Goal: Task Accomplishment & Management: Use online tool/utility

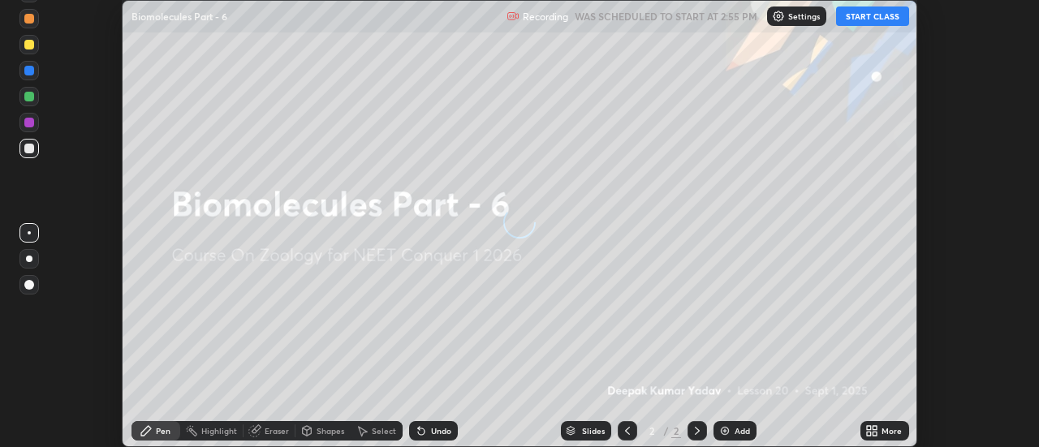
scroll to position [447, 1038]
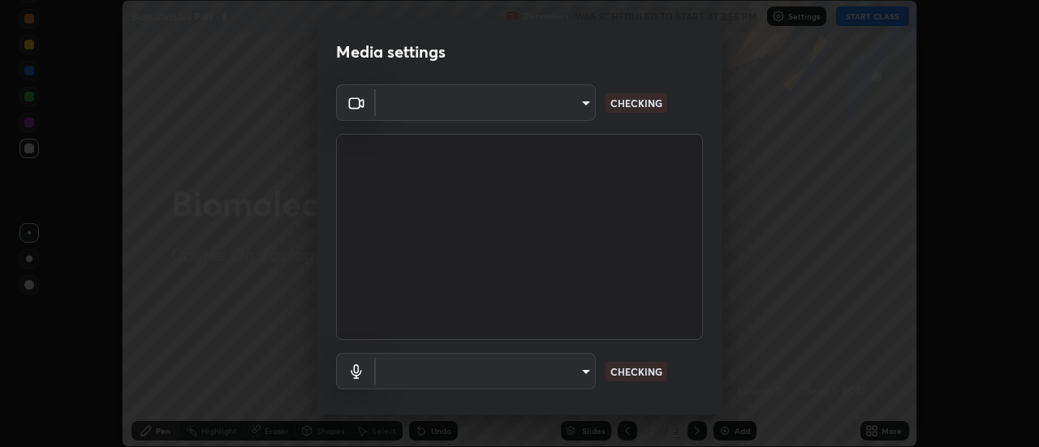
type input "0be616c92c2879d8fe19306c4b8383fc9b13f77197a30f876870ce6c7906effd"
click at [579, 376] on body "Erase all Biomolecules Part - 6 Recording WAS SCHEDULED TO START AT 2:55 PM Set…" at bounding box center [519, 223] width 1039 height 447
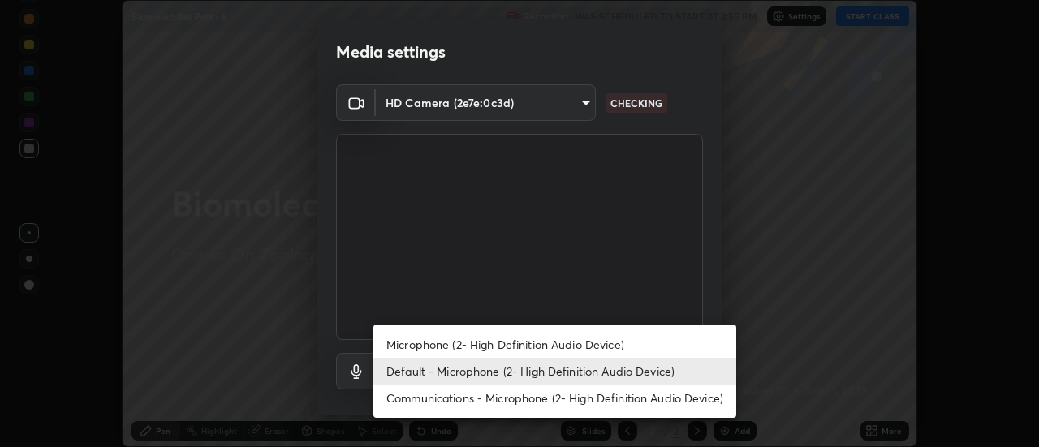
click at [568, 346] on li "Microphone (2- High Definition Audio Device)" at bounding box center [554, 344] width 363 height 27
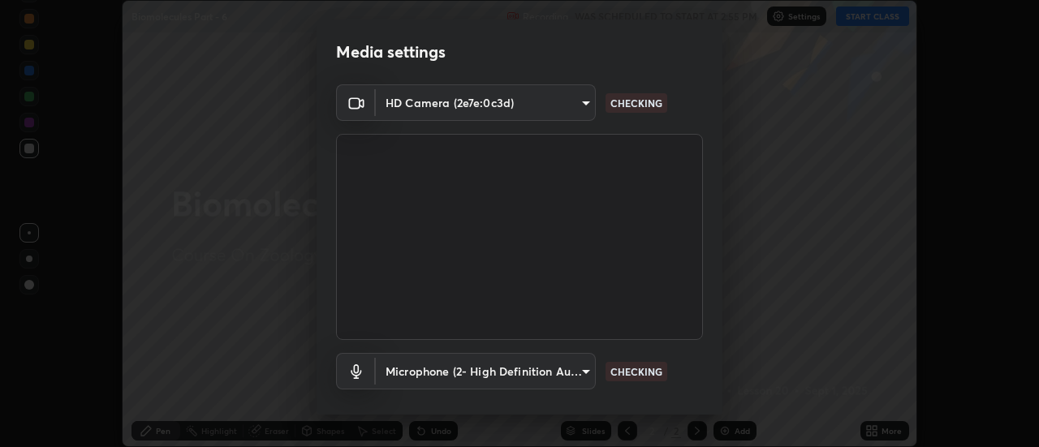
click at [571, 366] on body "Erase all Biomolecules Part - 6 Recording WAS SCHEDULED TO START AT 2:55 PM Set…" at bounding box center [519, 223] width 1039 height 447
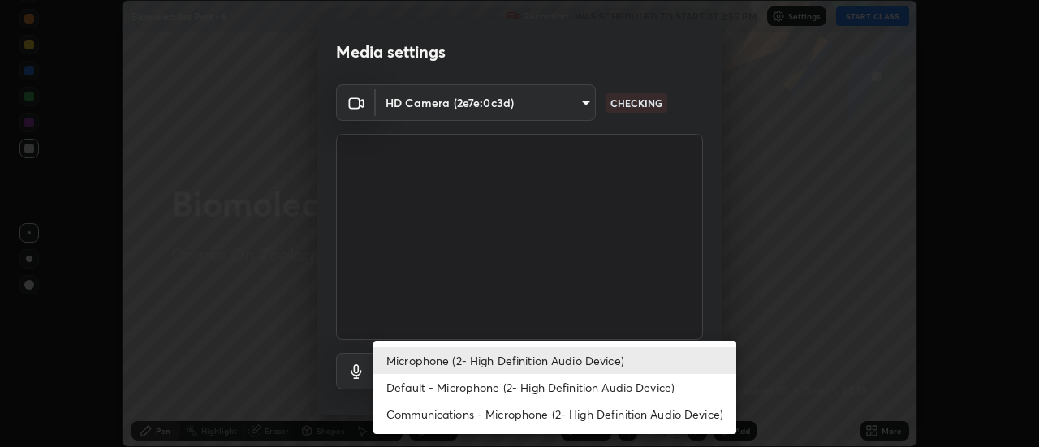
click at [557, 385] on li "Default - Microphone (2- High Definition Audio Device)" at bounding box center [554, 387] width 363 height 27
type input "default"
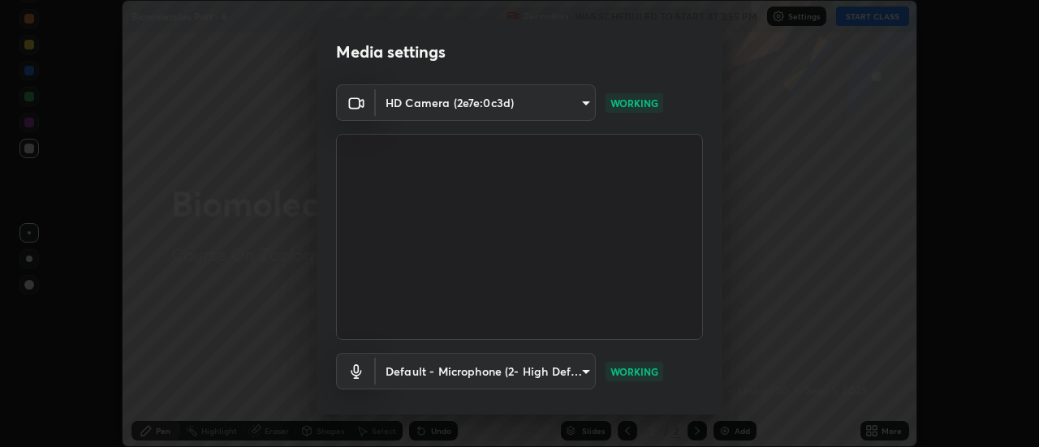
scroll to position [85, 0]
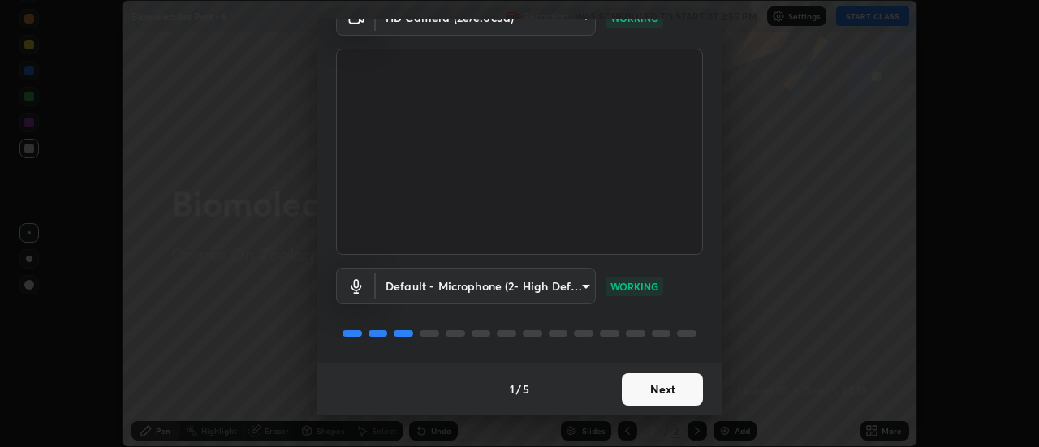
click at [672, 396] on button "Next" at bounding box center [662, 389] width 81 height 32
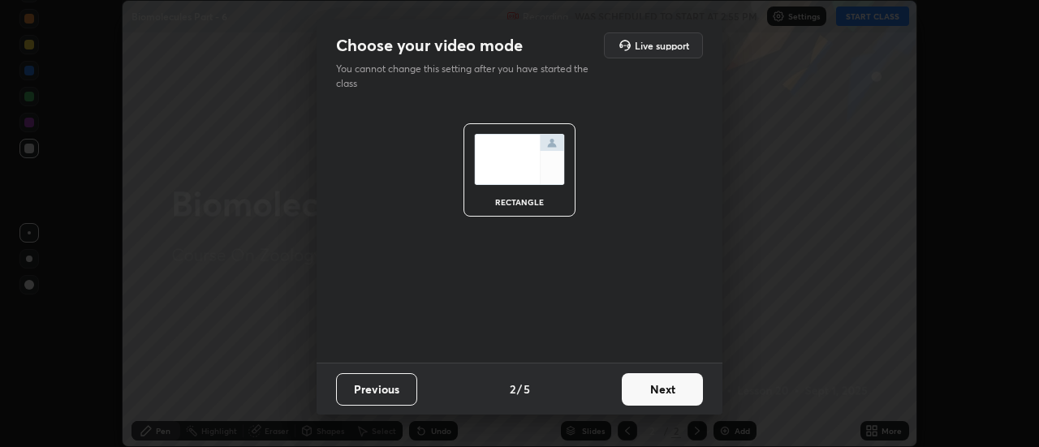
scroll to position [0, 0]
click at [670, 388] on button "Next" at bounding box center [662, 389] width 81 height 32
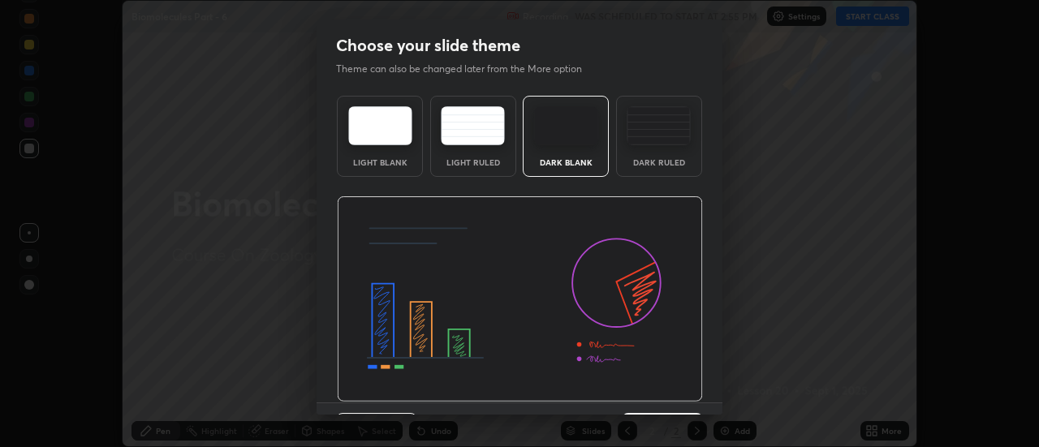
scroll to position [40, 0]
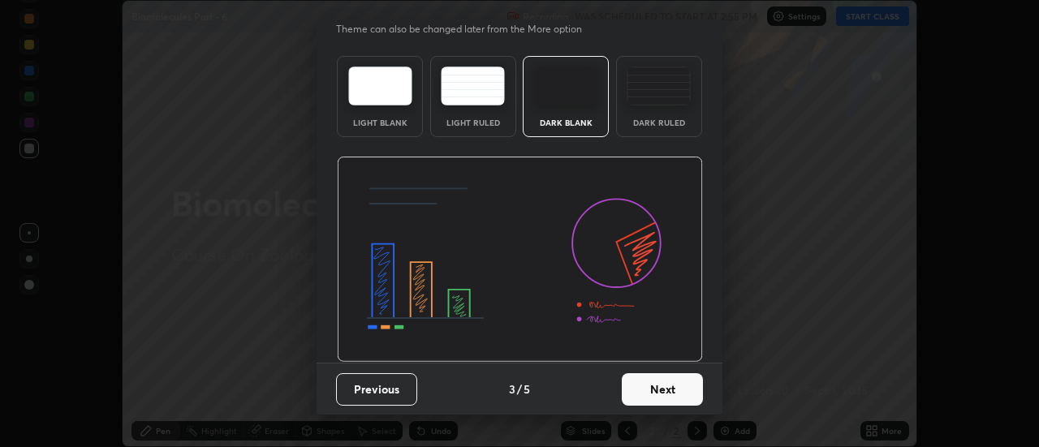
click at [687, 396] on button "Next" at bounding box center [662, 389] width 81 height 32
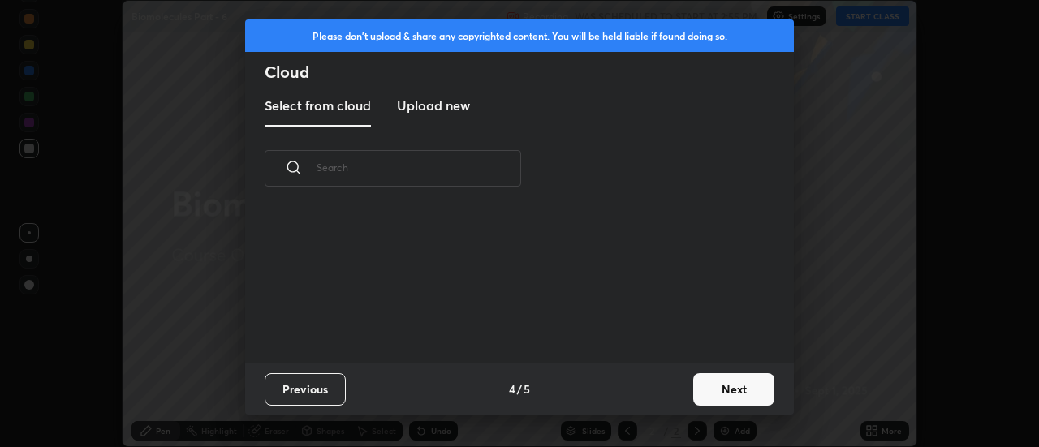
scroll to position [0, 0]
click at [720, 390] on button "Next" at bounding box center [733, 389] width 81 height 32
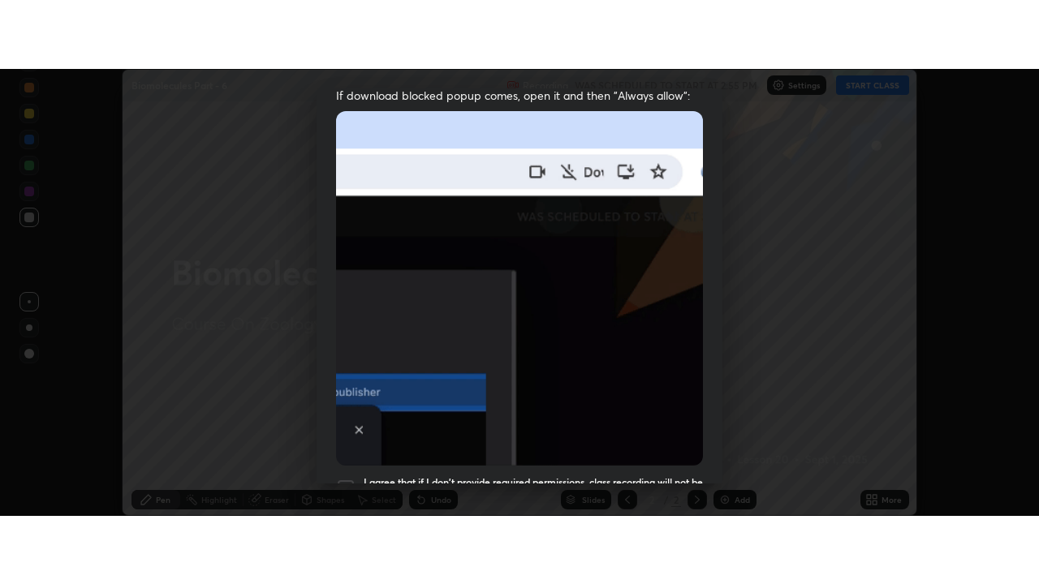
scroll to position [416, 0]
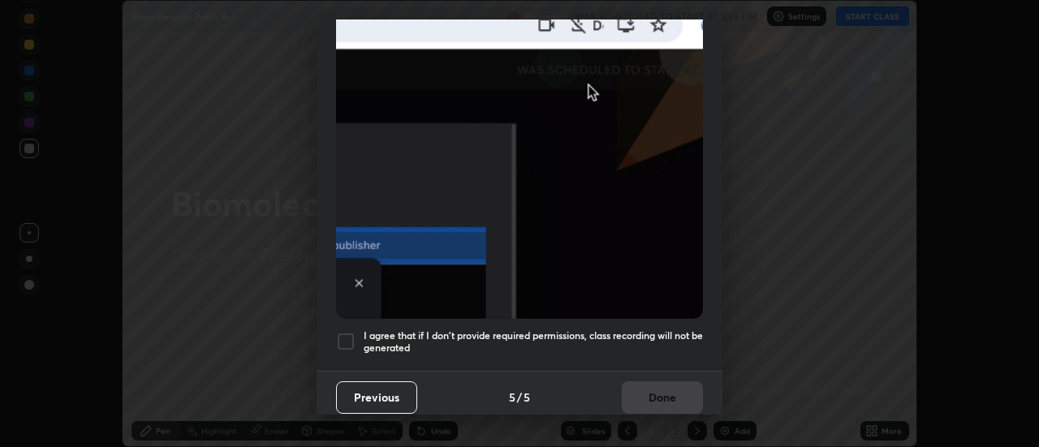
click at [348, 336] on div at bounding box center [345, 341] width 19 height 19
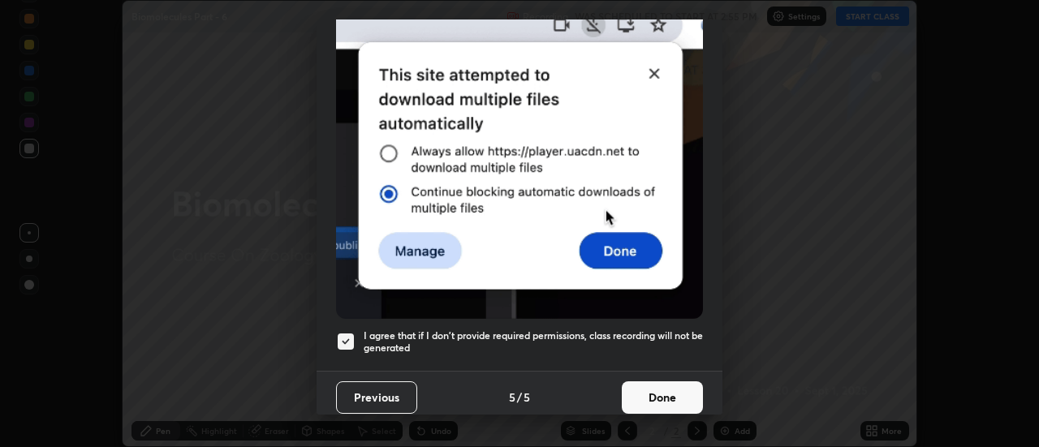
click at [662, 394] on button "Done" at bounding box center [662, 397] width 81 height 32
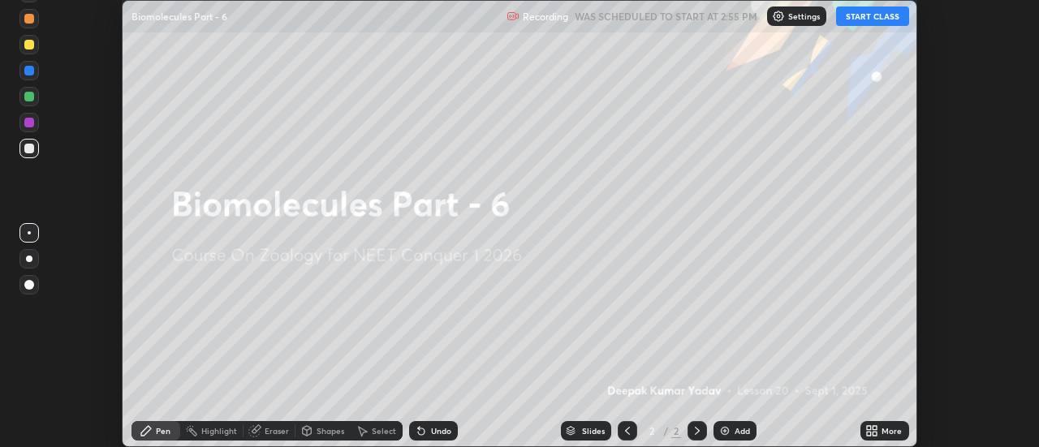
click at [873, 429] on icon at bounding box center [875, 428] width 4 height 4
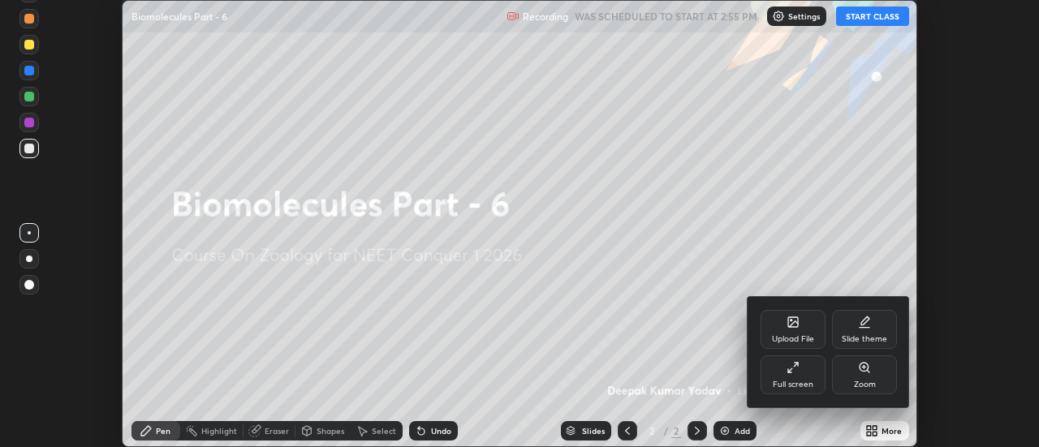
click at [812, 373] on div "Full screen" at bounding box center [793, 375] width 65 height 39
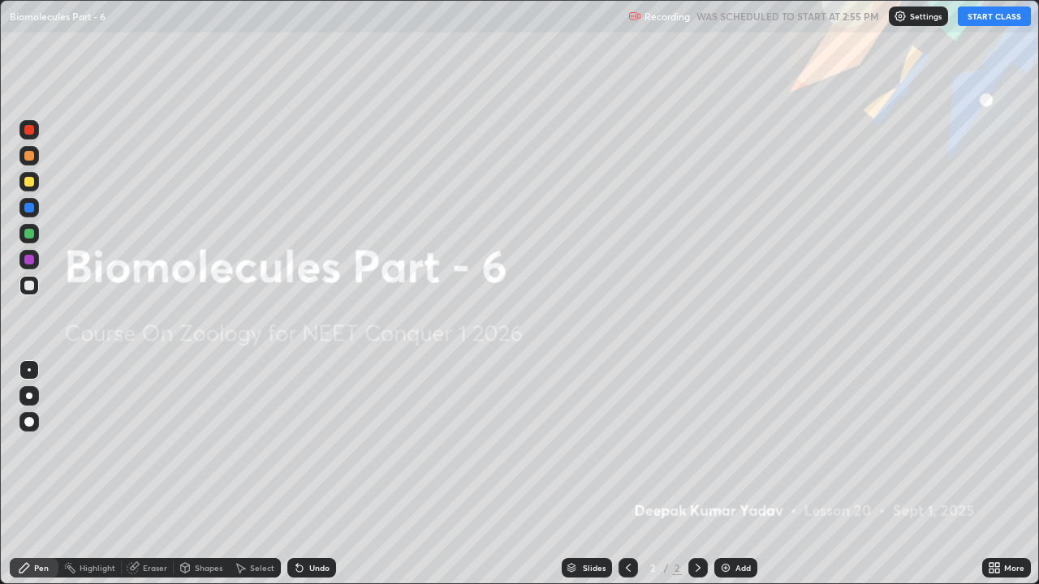
scroll to position [584, 1039]
click at [724, 446] on img at bounding box center [725, 568] width 13 height 13
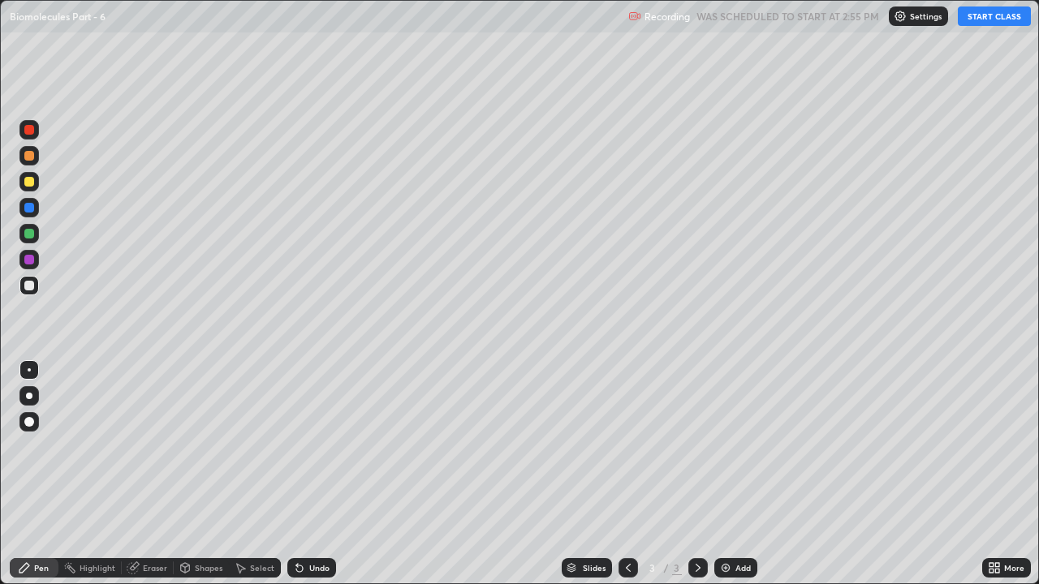
click at [986, 17] on button "START CLASS" at bounding box center [994, 15] width 73 height 19
click at [44, 446] on div "Pen" at bounding box center [34, 567] width 49 height 19
click at [37, 416] on div at bounding box center [28, 421] width 19 height 19
click at [30, 156] on div at bounding box center [29, 156] width 10 height 10
click at [32, 209] on div at bounding box center [29, 208] width 10 height 10
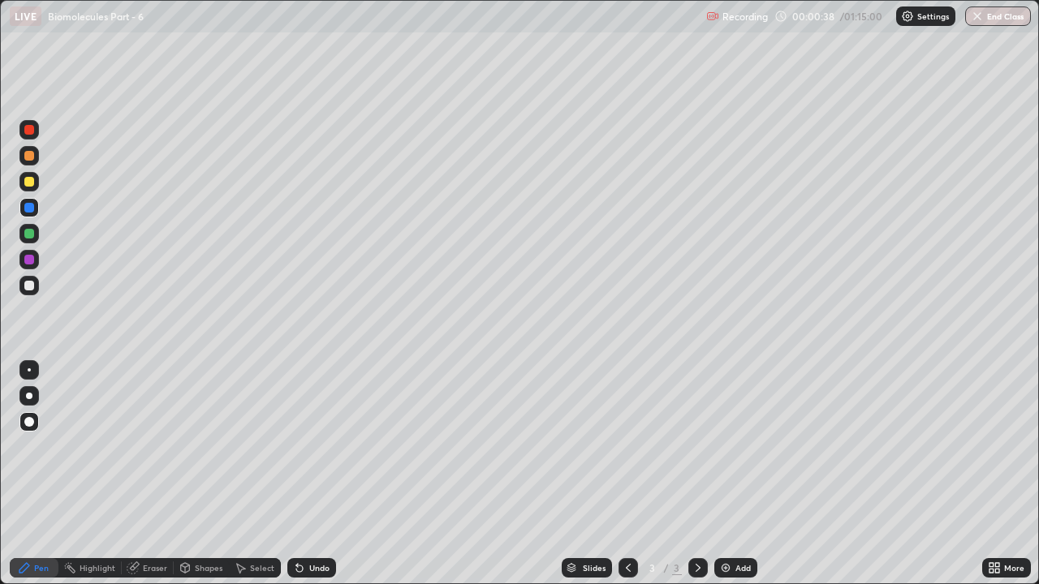
click at [299, 446] on icon at bounding box center [299, 569] width 6 height 6
click at [300, 446] on icon at bounding box center [299, 568] width 13 height 13
click at [32, 285] on div at bounding box center [29, 286] width 10 height 10
click at [296, 446] on icon at bounding box center [297, 565] width 2 height 2
click at [30, 131] on div at bounding box center [29, 130] width 10 height 10
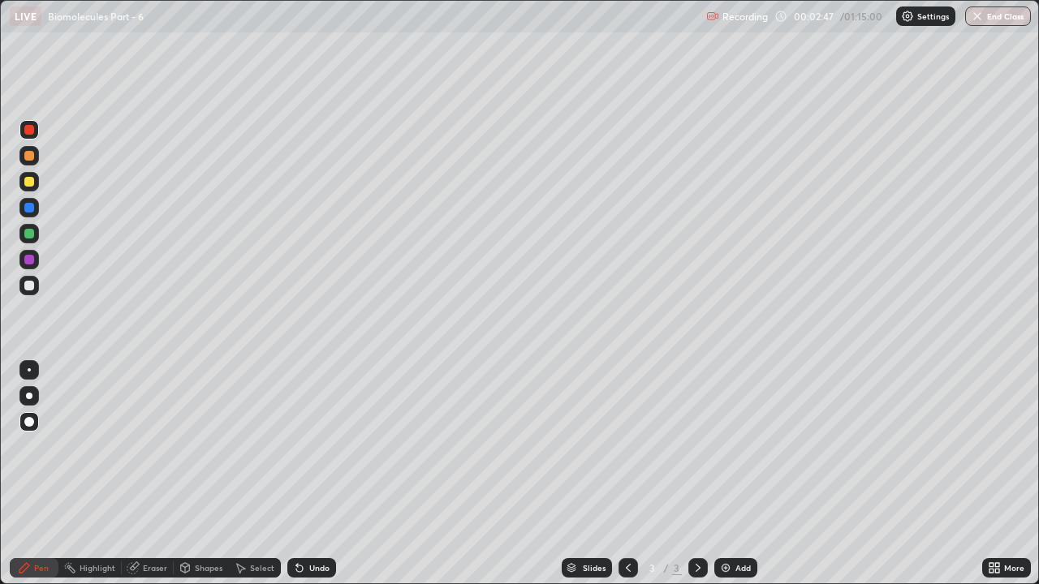
click at [143, 446] on div "Eraser" at bounding box center [155, 568] width 24 height 8
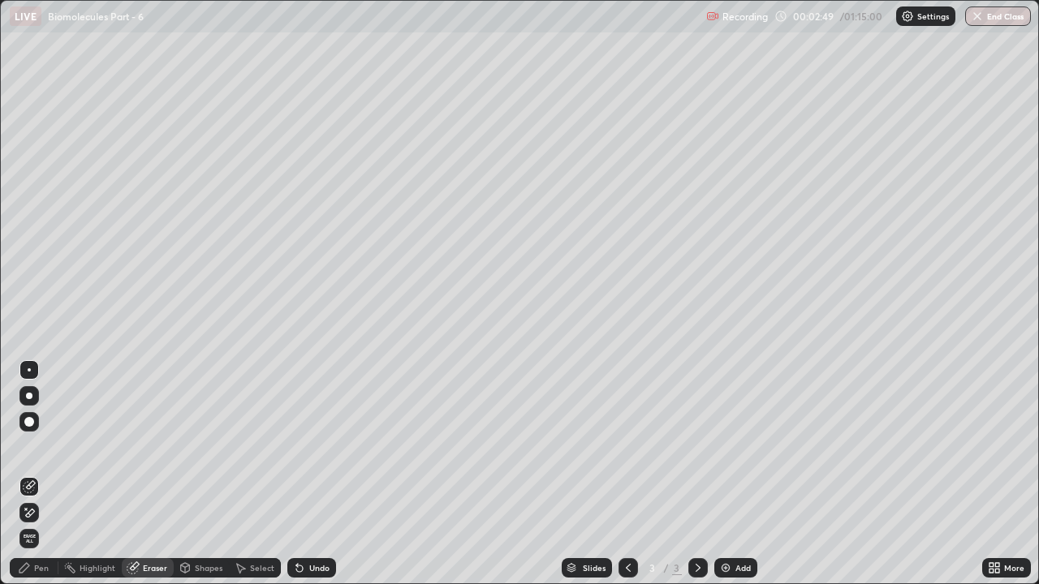
click at [45, 446] on div "Pen" at bounding box center [41, 568] width 15 height 8
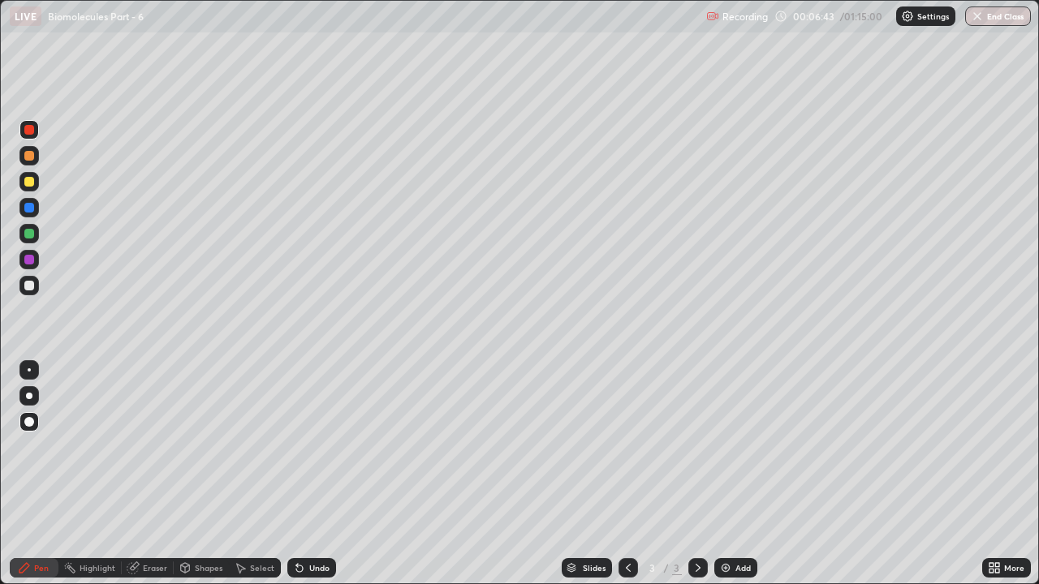
click at [32, 236] on div at bounding box center [29, 234] width 10 height 10
click at [27, 183] on div at bounding box center [29, 182] width 10 height 10
click at [723, 446] on img at bounding box center [725, 568] width 13 height 13
click at [28, 236] on div at bounding box center [29, 234] width 10 height 10
click at [28, 183] on div at bounding box center [29, 182] width 10 height 10
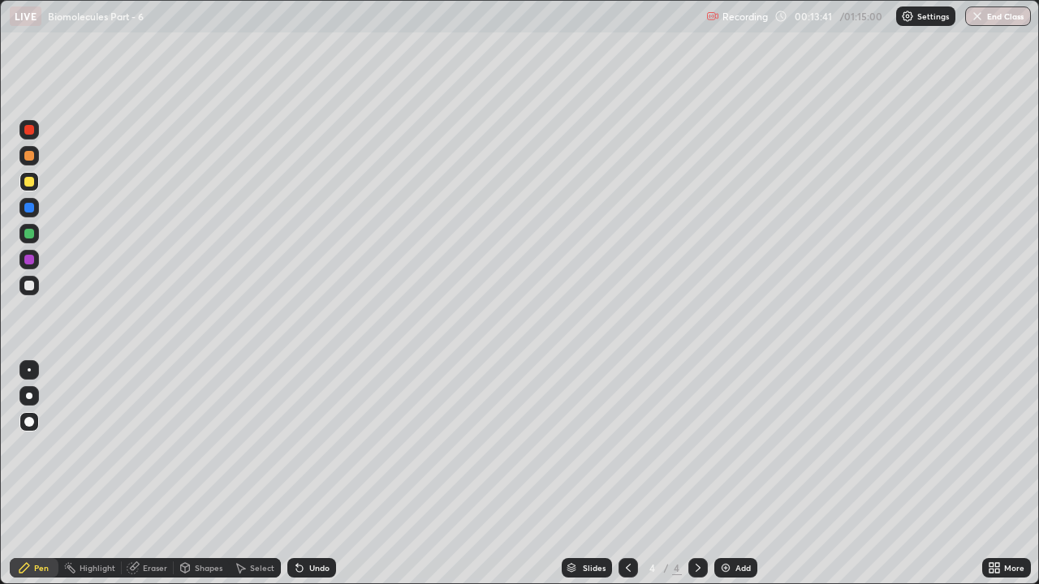
click at [25, 236] on div at bounding box center [29, 234] width 10 height 10
click at [297, 446] on icon at bounding box center [299, 569] width 6 height 6
click at [22, 158] on div at bounding box center [28, 155] width 19 height 19
click at [32, 132] on div at bounding box center [29, 130] width 10 height 10
click at [35, 235] on div at bounding box center [28, 233] width 19 height 19
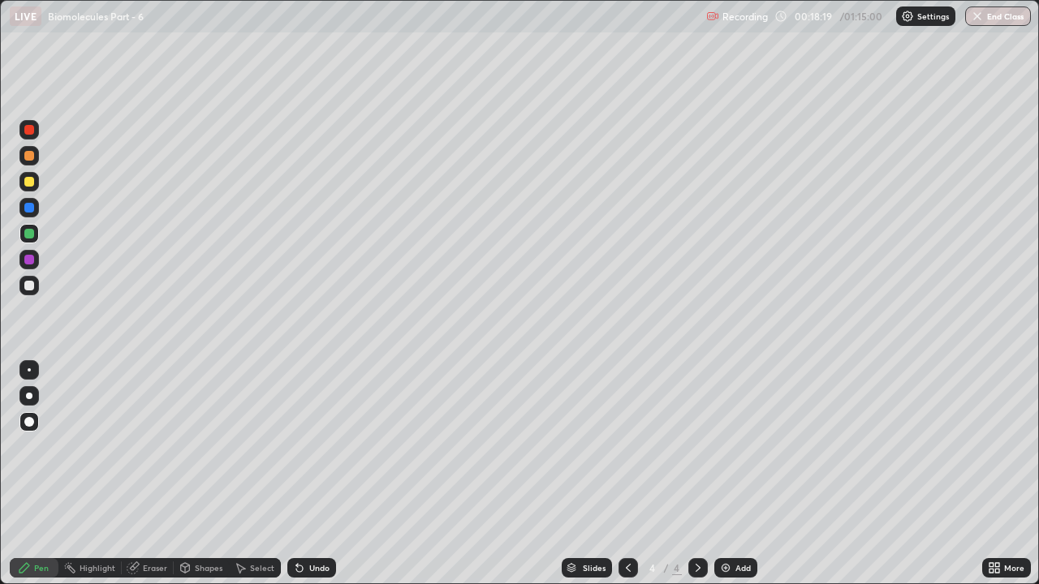
click at [729, 446] on img at bounding box center [725, 568] width 13 height 13
click at [33, 287] on div at bounding box center [29, 286] width 10 height 10
click at [28, 263] on div at bounding box center [29, 260] width 10 height 10
click at [30, 234] on div at bounding box center [29, 234] width 10 height 10
click at [31, 134] on div at bounding box center [29, 130] width 10 height 10
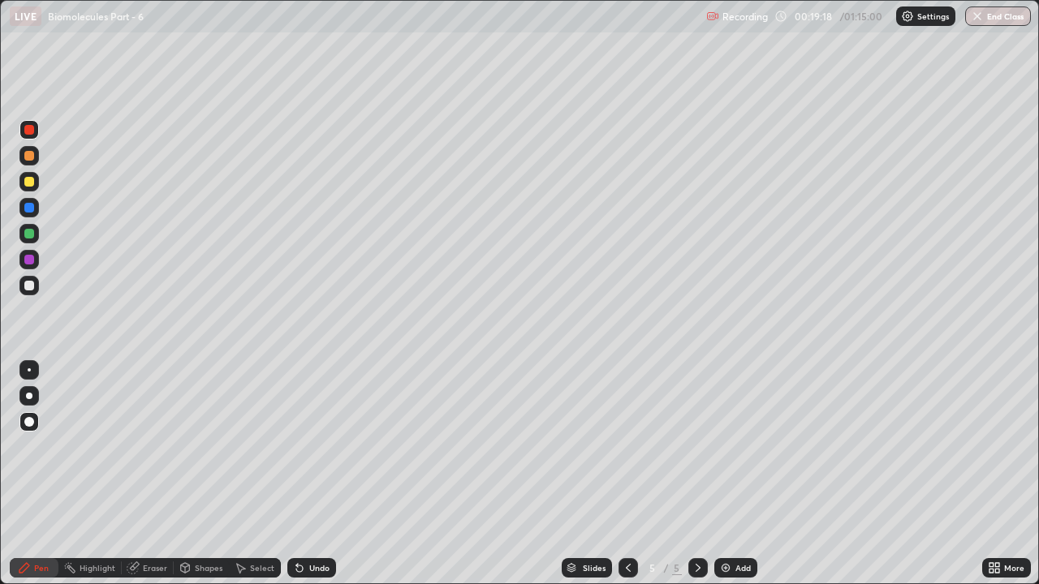
click at [30, 181] on div at bounding box center [29, 182] width 10 height 10
click at [26, 234] on div at bounding box center [29, 234] width 10 height 10
click at [28, 209] on div at bounding box center [29, 208] width 10 height 10
click at [298, 446] on icon at bounding box center [299, 569] width 6 height 6
click at [300, 446] on icon at bounding box center [299, 568] width 13 height 13
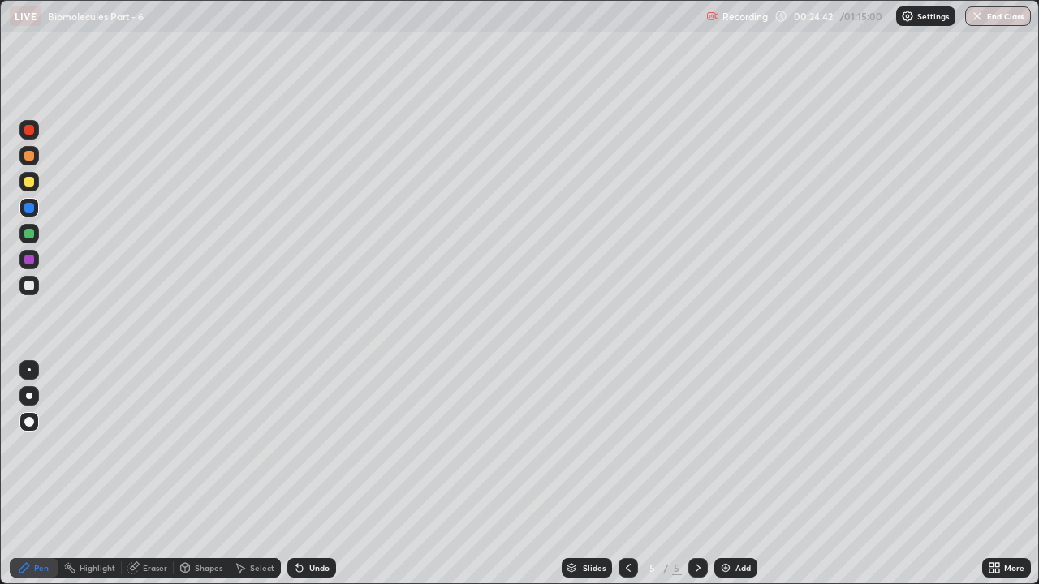
click at [304, 446] on div "Undo" at bounding box center [311, 567] width 49 height 19
click at [307, 446] on div "Undo" at bounding box center [311, 567] width 49 height 19
click at [304, 446] on div "Undo" at bounding box center [311, 567] width 49 height 19
click at [307, 446] on div "Undo" at bounding box center [311, 567] width 49 height 19
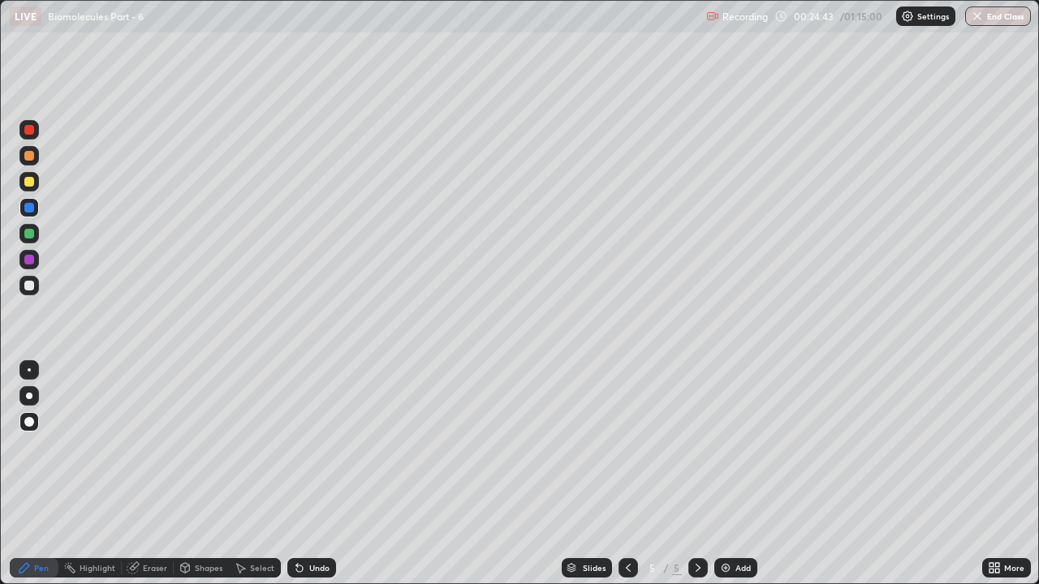
click at [307, 446] on div "Undo" at bounding box center [311, 567] width 49 height 19
click at [308, 446] on div "Undo" at bounding box center [311, 567] width 49 height 19
click at [311, 446] on div "Undo" at bounding box center [311, 567] width 49 height 19
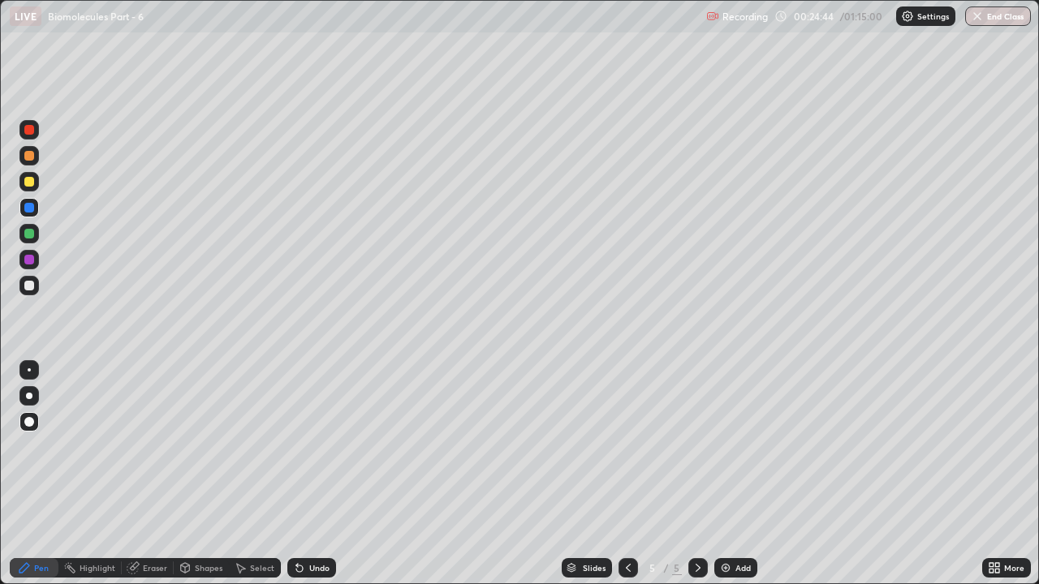
click at [311, 446] on div "Undo" at bounding box center [311, 567] width 49 height 19
click at [314, 446] on div "Undo" at bounding box center [311, 567] width 49 height 19
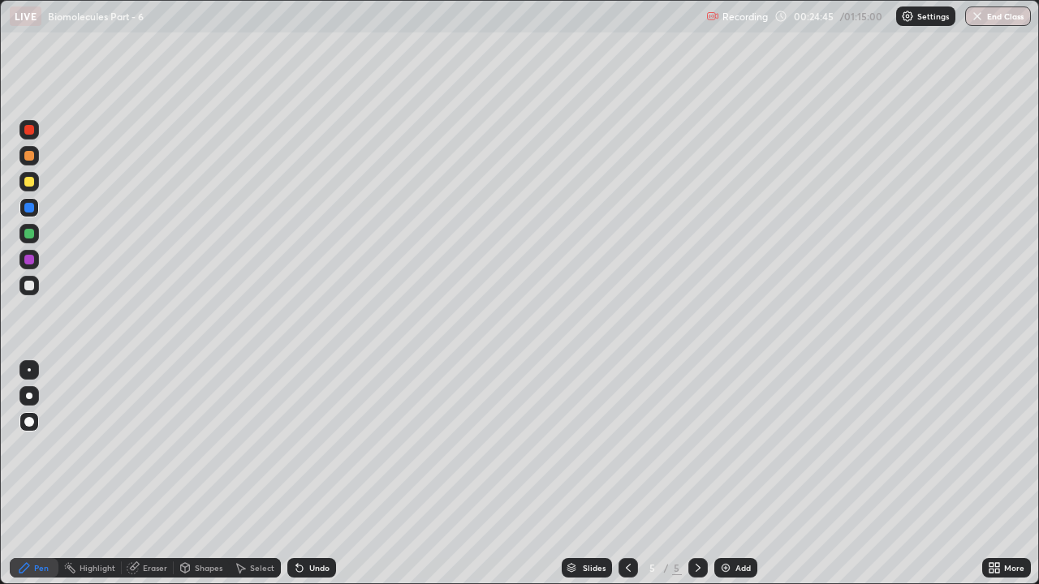
click at [318, 446] on div "Undo" at bounding box center [311, 567] width 49 height 19
click at [729, 446] on img at bounding box center [725, 568] width 13 height 13
click at [29, 184] on div at bounding box center [29, 182] width 10 height 10
click at [32, 133] on div at bounding box center [29, 130] width 10 height 10
click at [28, 210] on div at bounding box center [29, 208] width 10 height 10
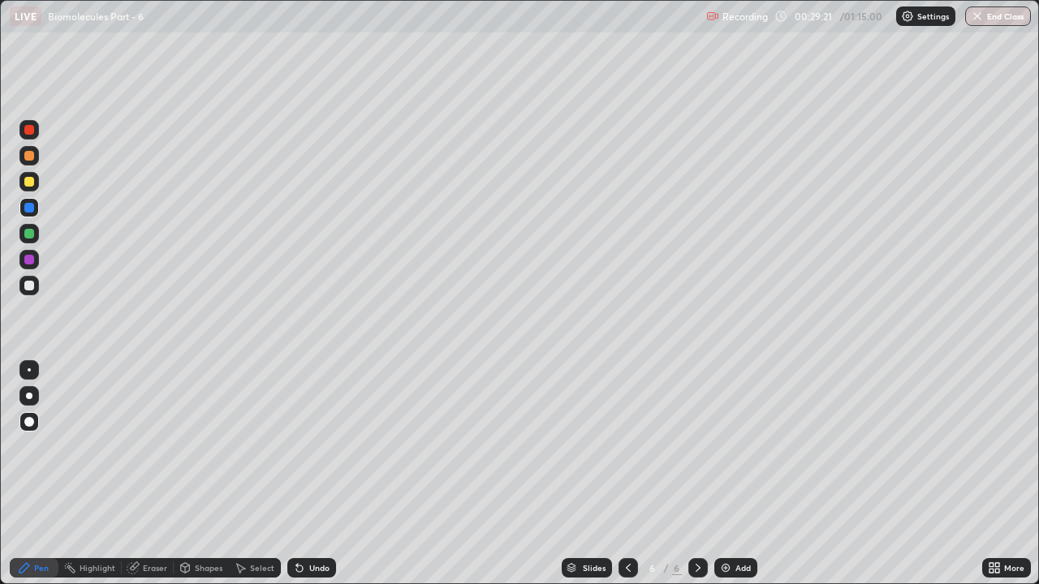
click at [28, 159] on div at bounding box center [29, 156] width 10 height 10
click at [27, 235] on div at bounding box center [29, 234] width 10 height 10
click at [23, 131] on div at bounding box center [28, 129] width 19 height 19
click at [32, 211] on div at bounding box center [29, 208] width 10 height 10
click at [30, 238] on div at bounding box center [29, 234] width 10 height 10
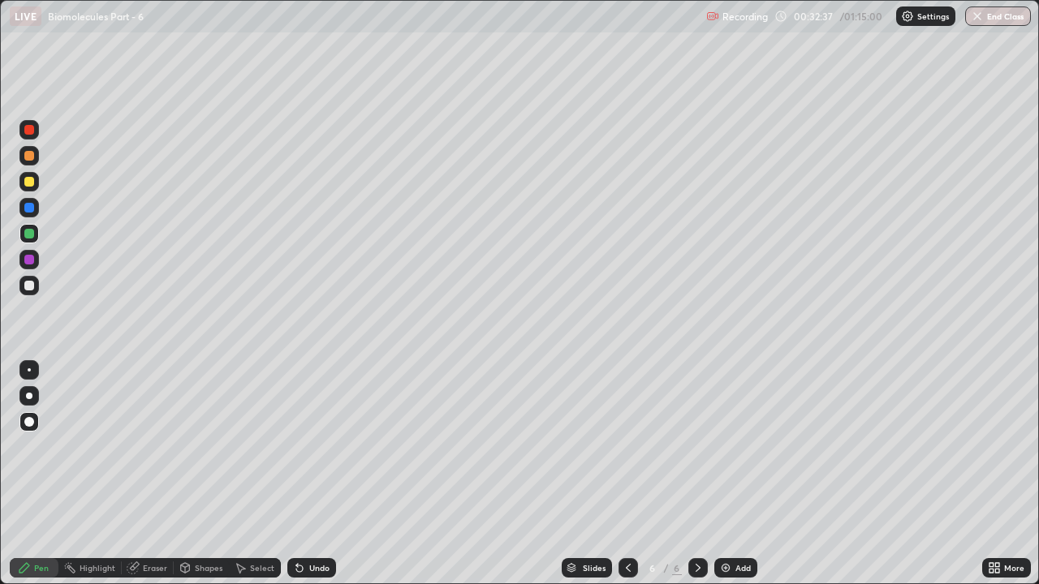
click at [30, 286] on div at bounding box center [29, 286] width 10 height 10
click at [297, 446] on icon at bounding box center [299, 569] width 6 height 6
click at [23, 183] on div at bounding box center [28, 181] width 19 height 19
click at [723, 446] on div "Add" at bounding box center [735, 567] width 43 height 19
click at [634, 446] on div at bounding box center [628, 567] width 19 height 19
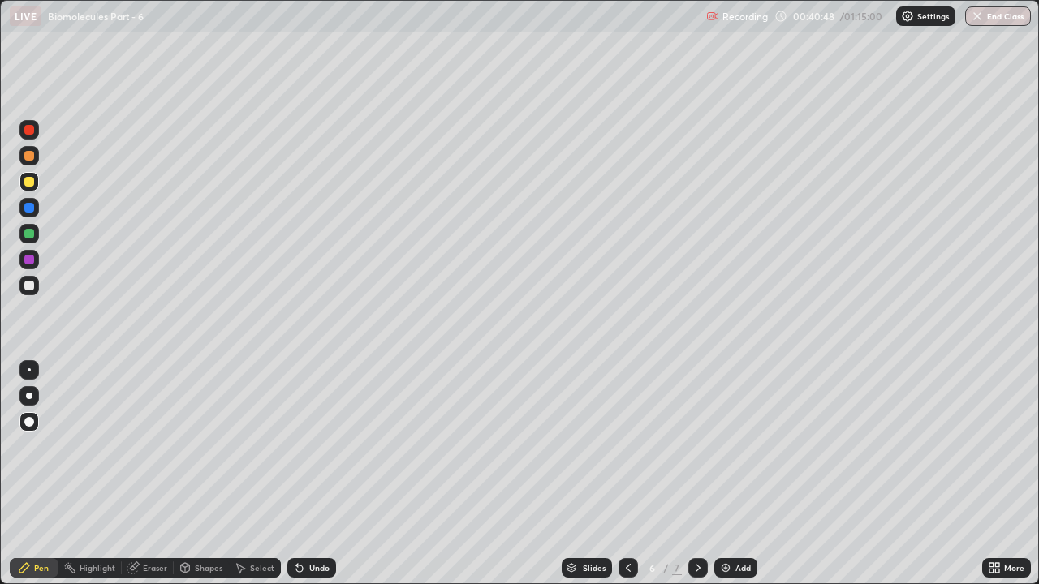
click at [634, 446] on div at bounding box center [628, 567] width 19 height 19
click at [696, 446] on icon at bounding box center [698, 568] width 13 height 13
click at [636, 446] on div at bounding box center [628, 567] width 19 height 19
click at [697, 446] on div at bounding box center [697, 567] width 19 height 19
click at [33, 235] on div at bounding box center [29, 234] width 10 height 10
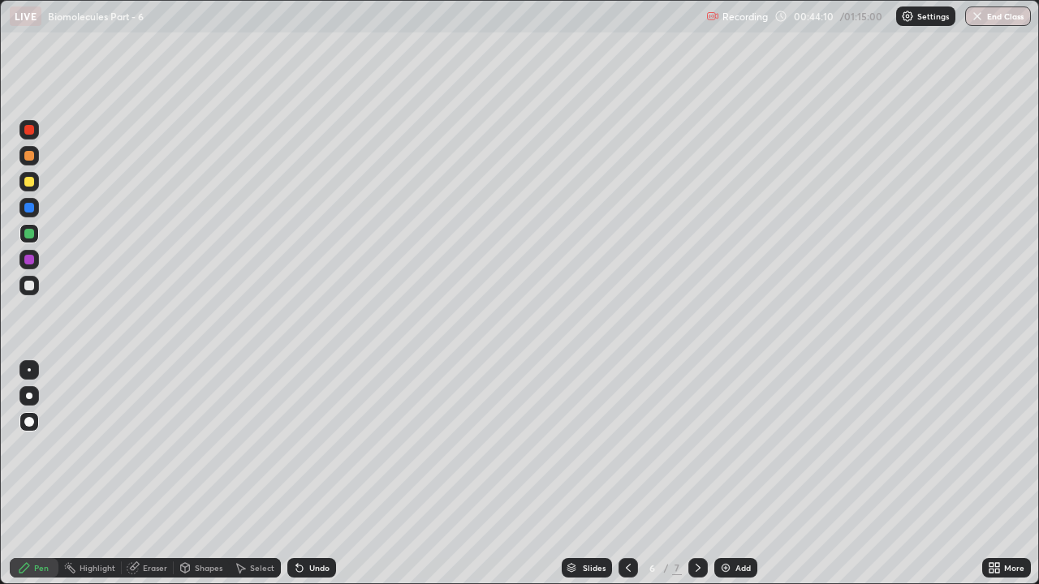
click at [27, 287] on div at bounding box center [29, 286] width 10 height 10
click at [136, 446] on icon at bounding box center [134, 566] width 9 height 8
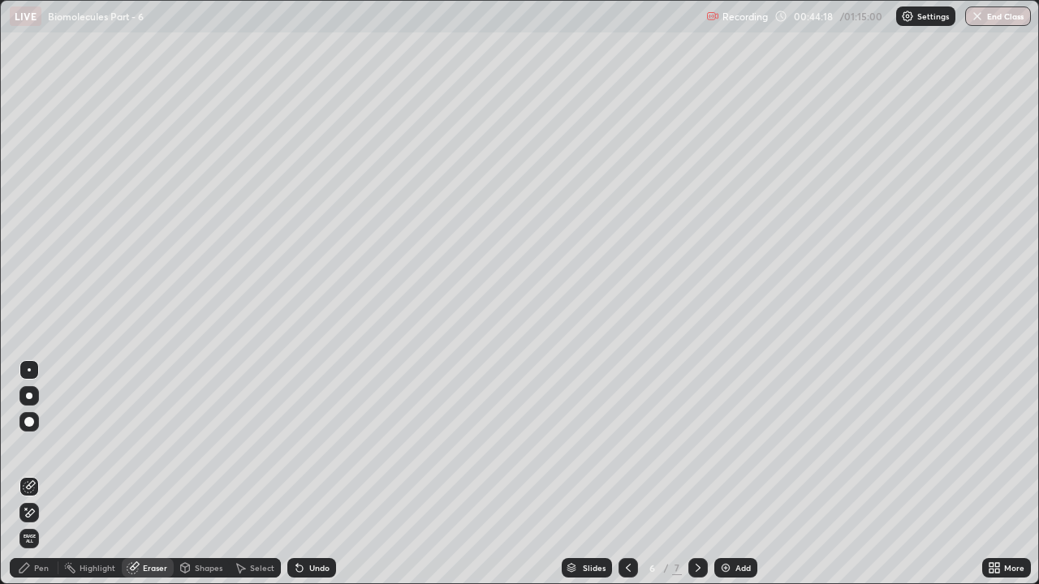
click at [34, 446] on div "Pen" at bounding box center [34, 567] width 49 height 19
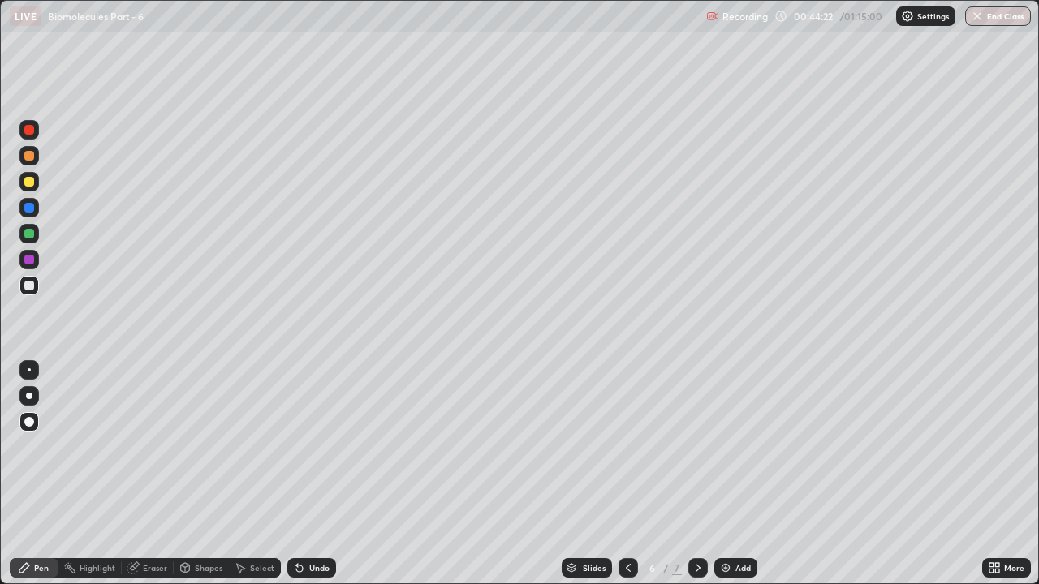
click at [24, 136] on div at bounding box center [28, 129] width 19 height 19
click at [33, 183] on div at bounding box center [29, 182] width 10 height 10
click at [32, 234] on div at bounding box center [29, 234] width 10 height 10
click at [29, 132] on div at bounding box center [29, 130] width 10 height 10
click at [633, 446] on div at bounding box center [628, 567] width 19 height 19
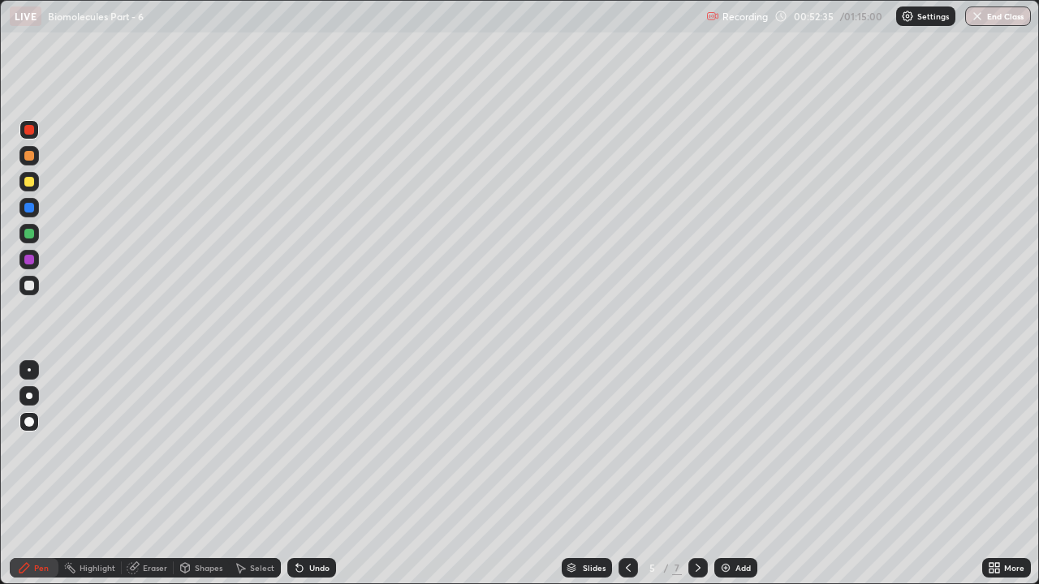
click at [635, 446] on div at bounding box center [628, 567] width 19 height 19
click at [627, 446] on icon at bounding box center [628, 568] width 13 height 13
click at [696, 446] on icon at bounding box center [698, 568] width 13 height 13
click at [705, 446] on div at bounding box center [697, 567] width 19 height 19
click at [696, 446] on icon at bounding box center [698, 568] width 13 height 13
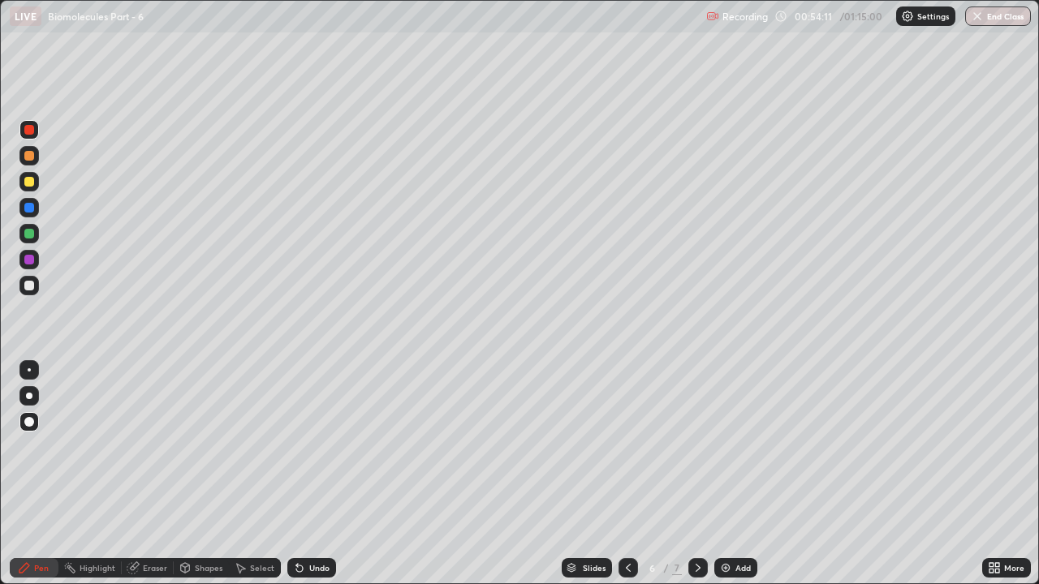
click at [728, 446] on img at bounding box center [725, 568] width 13 height 13
click at [296, 446] on icon at bounding box center [297, 565] width 2 height 2
click at [304, 446] on div "Undo" at bounding box center [311, 567] width 49 height 19
click at [300, 446] on icon at bounding box center [299, 569] width 6 height 6
click at [298, 446] on icon at bounding box center [299, 569] width 6 height 6
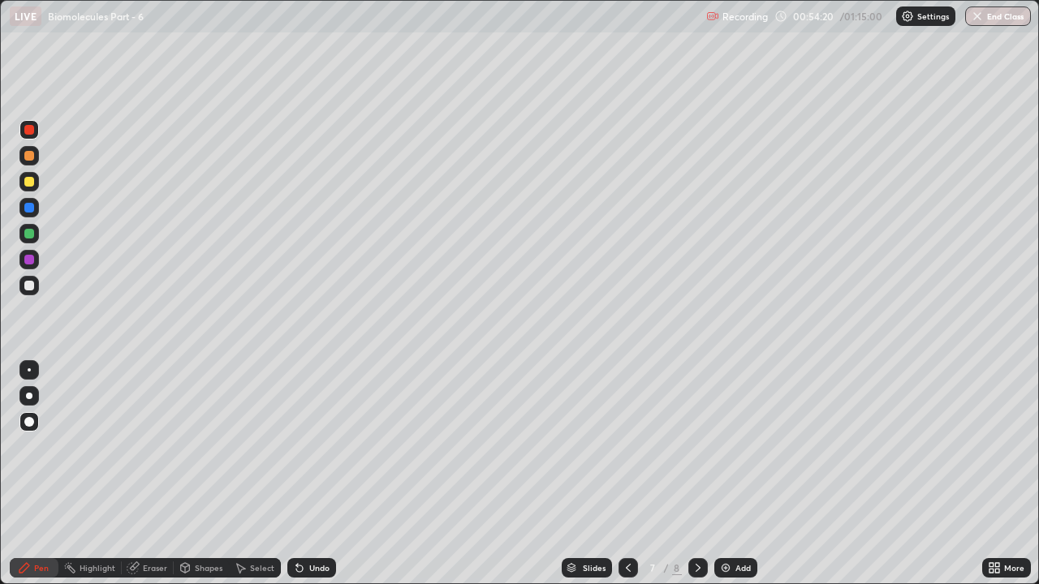
click at [304, 446] on icon at bounding box center [299, 568] width 13 height 13
click at [37, 234] on div at bounding box center [28, 233] width 19 height 19
click at [141, 446] on div "Eraser" at bounding box center [148, 567] width 52 height 19
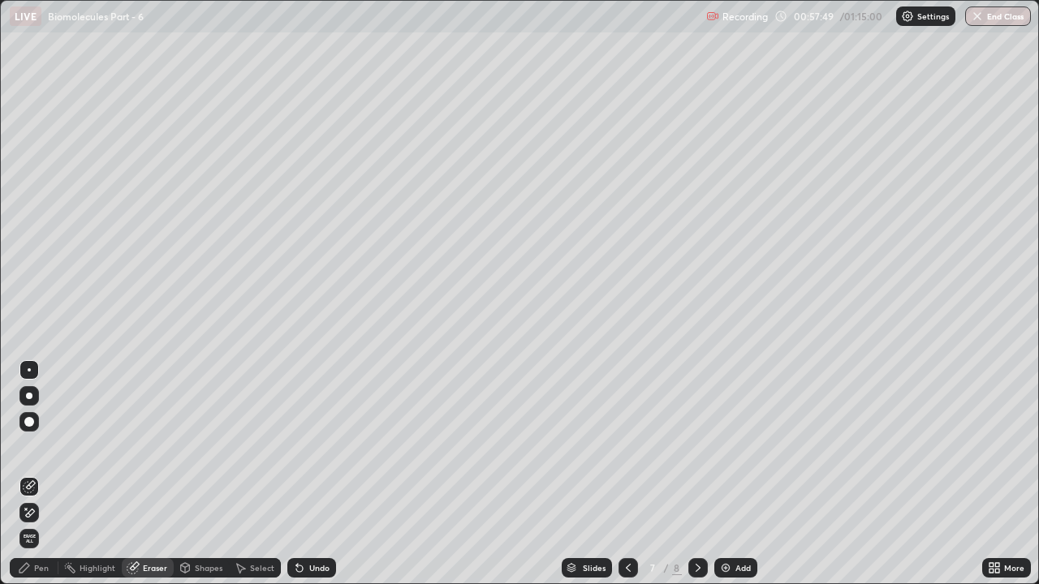
click at [45, 446] on div "Pen" at bounding box center [34, 567] width 49 height 19
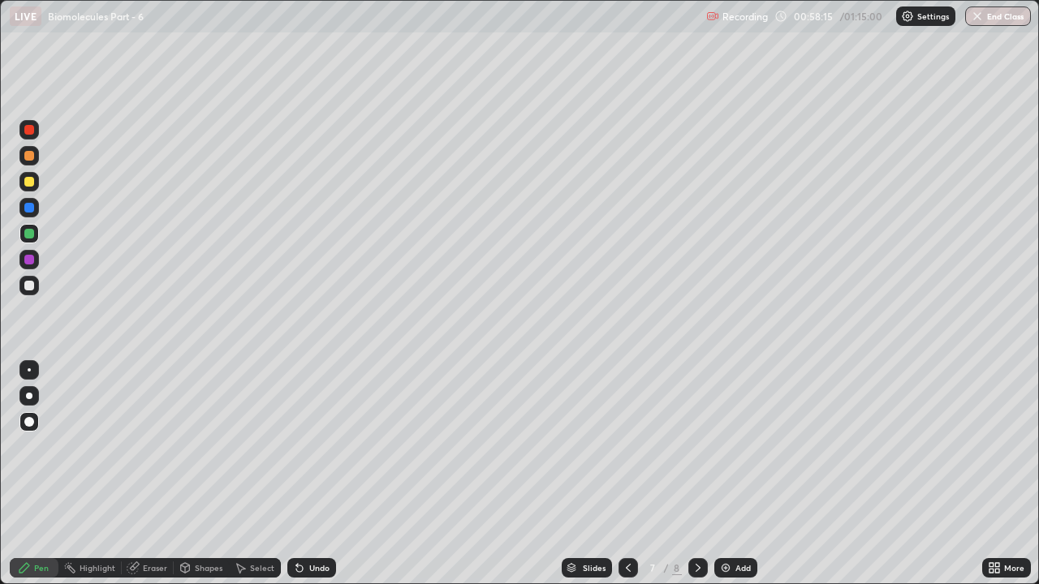
click at [31, 281] on div at bounding box center [29, 286] width 10 height 10
click at [296, 446] on icon at bounding box center [299, 569] width 6 height 6
click at [305, 446] on div "Undo" at bounding box center [311, 567] width 49 height 19
click at [296, 446] on icon at bounding box center [299, 569] width 6 height 6
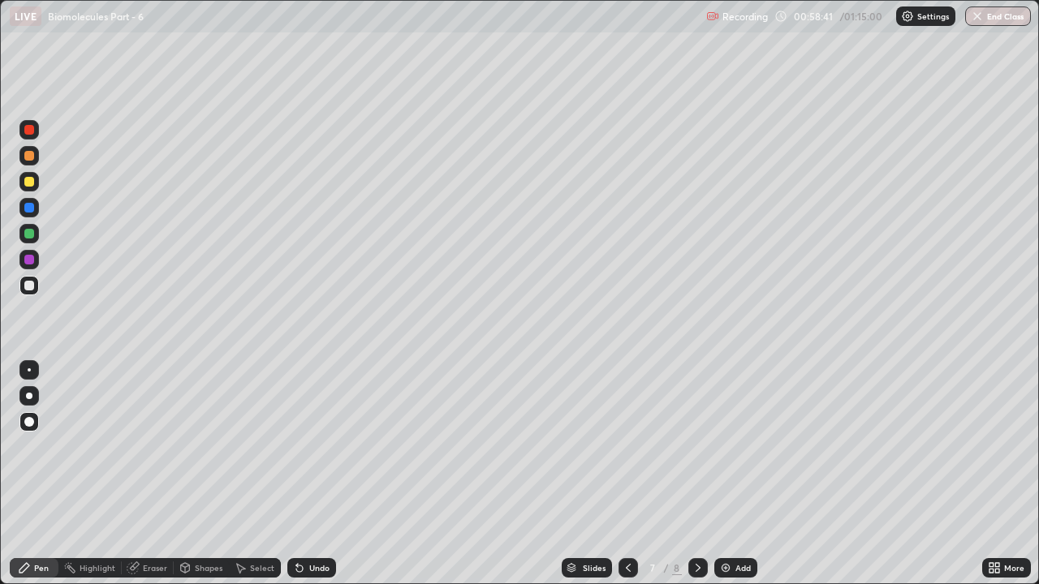
click at [30, 183] on div at bounding box center [29, 182] width 10 height 10
click at [301, 446] on icon at bounding box center [299, 568] width 13 height 13
click at [297, 446] on icon at bounding box center [299, 569] width 6 height 6
click at [29, 236] on div at bounding box center [29, 234] width 10 height 10
click at [627, 446] on icon at bounding box center [628, 568] width 13 height 13
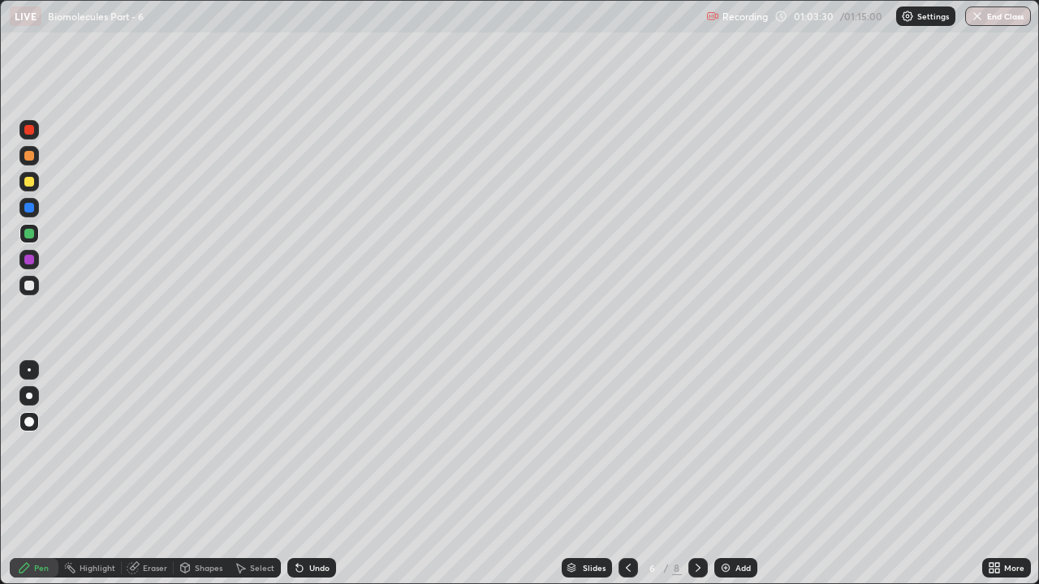
click at [635, 446] on div at bounding box center [628, 568] width 19 height 32
click at [696, 446] on icon at bounding box center [698, 568] width 13 height 13
click at [696, 446] on icon at bounding box center [698, 568] width 5 height 8
click at [30, 131] on div at bounding box center [29, 130] width 10 height 10
click at [731, 446] on div "Add" at bounding box center [735, 567] width 43 height 19
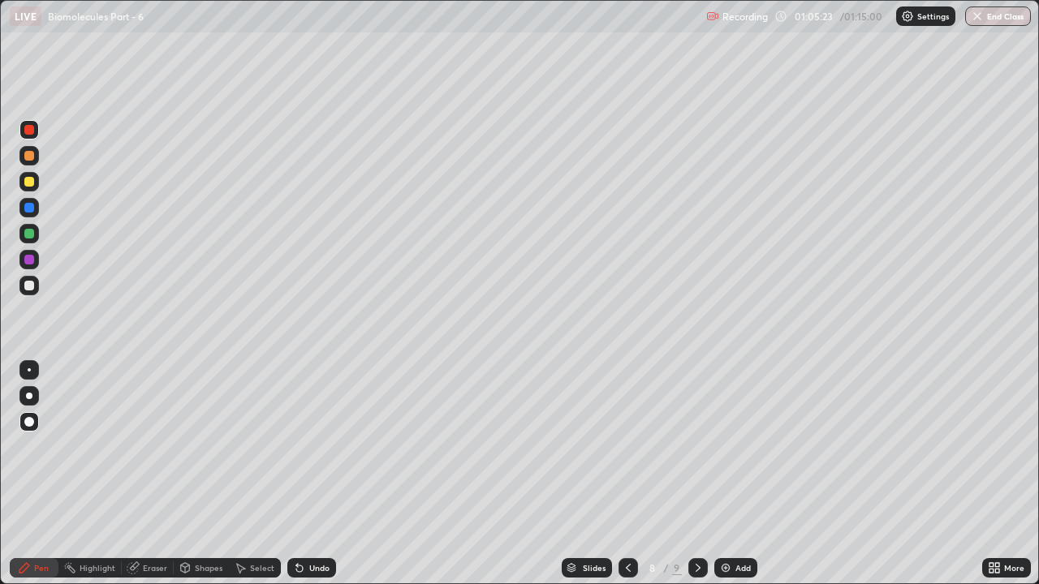
click at [300, 446] on icon at bounding box center [299, 568] width 13 height 13
click at [297, 446] on icon at bounding box center [299, 569] width 6 height 6
click at [296, 446] on icon at bounding box center [299, 569] width 6 height 6
click at [297, 446] on icon at bounding box center [299, 569] width 6 height 6
click at [35, 232] on div at bounding box center [28, 233] width 19 height 19
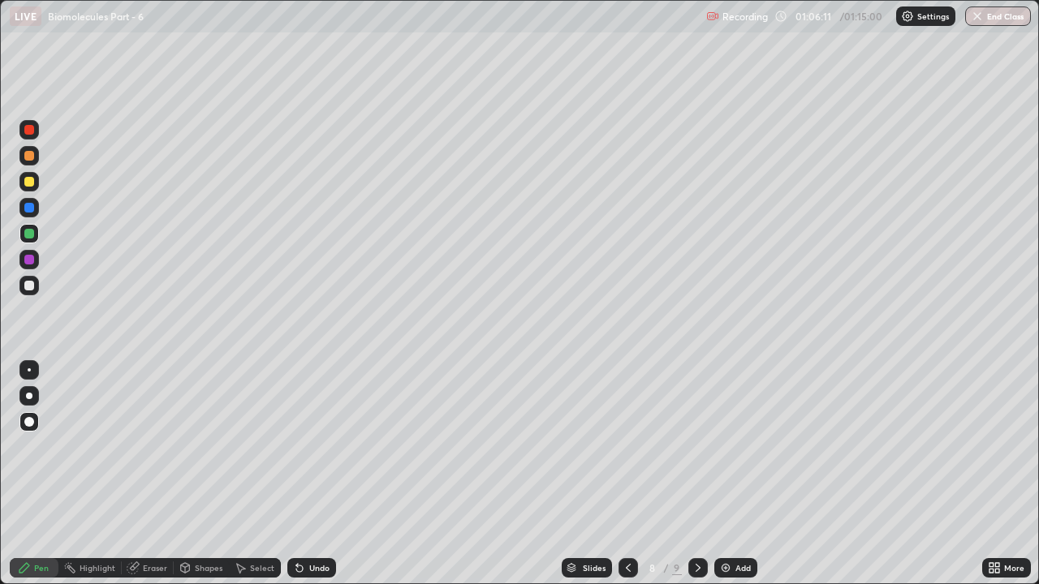
click at [32, 184] on div at bounding box center [29, 182] width 10 height 10
click at [28, 237] on div at bounding box center [29, 234] width 10 height 10
click at [31, 211] on div at bounding box center [29, 208] width 10 height 10
click at [31, 207] on div at bounding box center [29, 208] width 10 height 10
click at [627, 446] on icon at bounding box center [628, 568] width 13 height 13
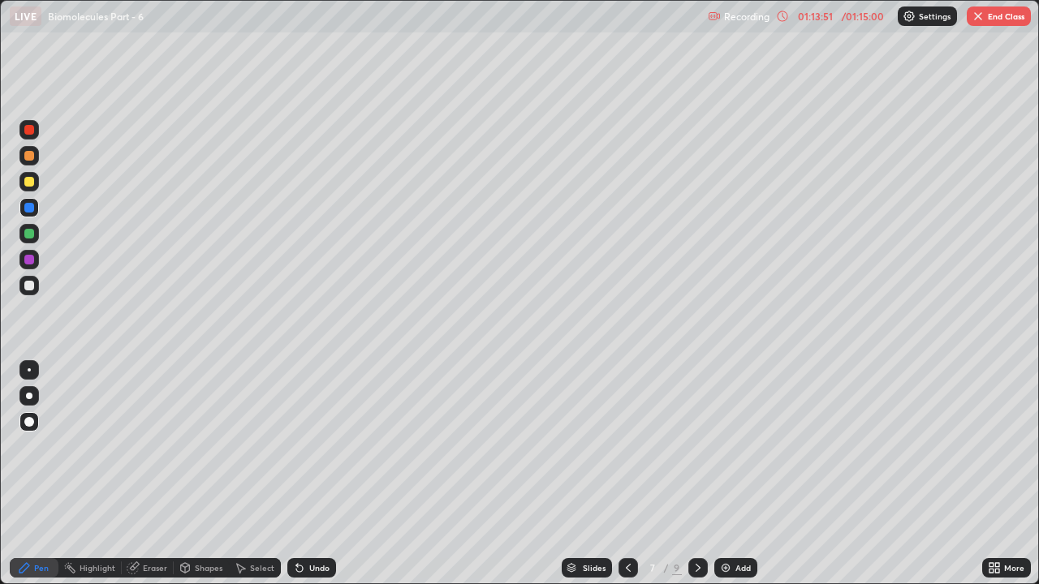
click at [634, 446] on div at bounding box center [628, 567] width 19 height 19
click at [627, 446] on icon at bounding box center [628, 568] width 13 height 13
click at [633, 446] on div at bounding box center [628, 567] width 19 height 19
click at [627, 446] on icon at bounding box center [628, 568] width 13 height 13
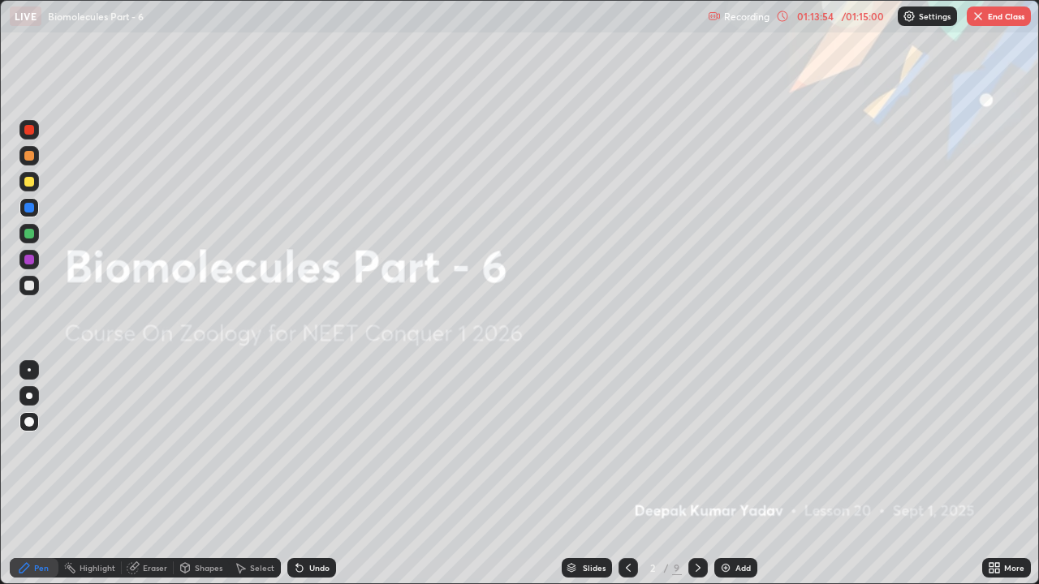
click at [701, 446] on div at bounding box center [697, 567] width 19 height 19
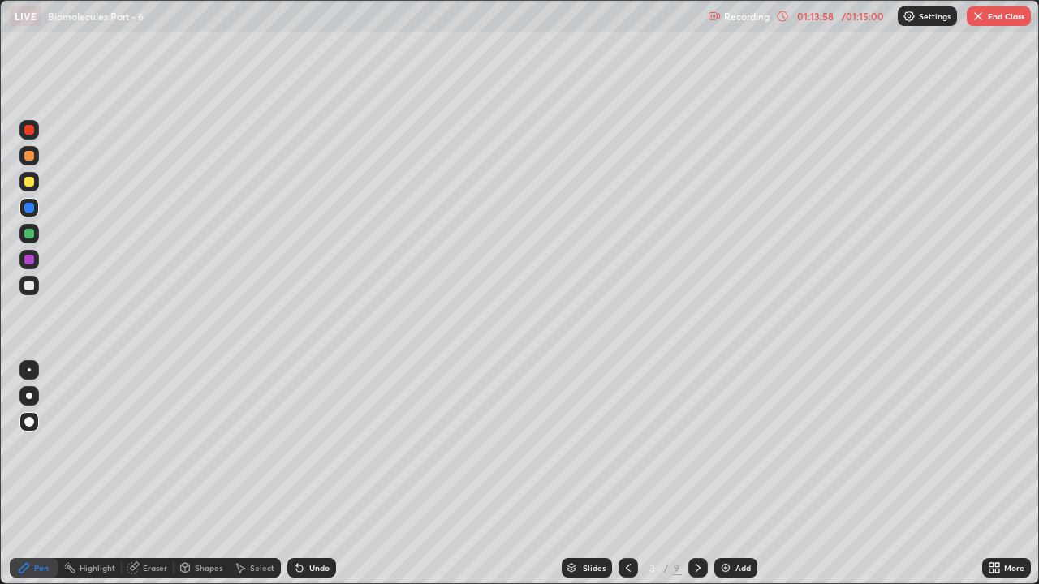
click at [705, 446] on div at bounding box center [697, 567] width 19 height 19
click at [703, 446] on div at bounding box center [697, 567] width 19 height 19
click at [701, 446] on div at bounding box center [697, 568] width 19 height 32
click at [699, 446] on div at bounding box center [697, 567] width 19 height 19
click at [700, 446] on div at bounding box center [697, 567] width 19 height 19
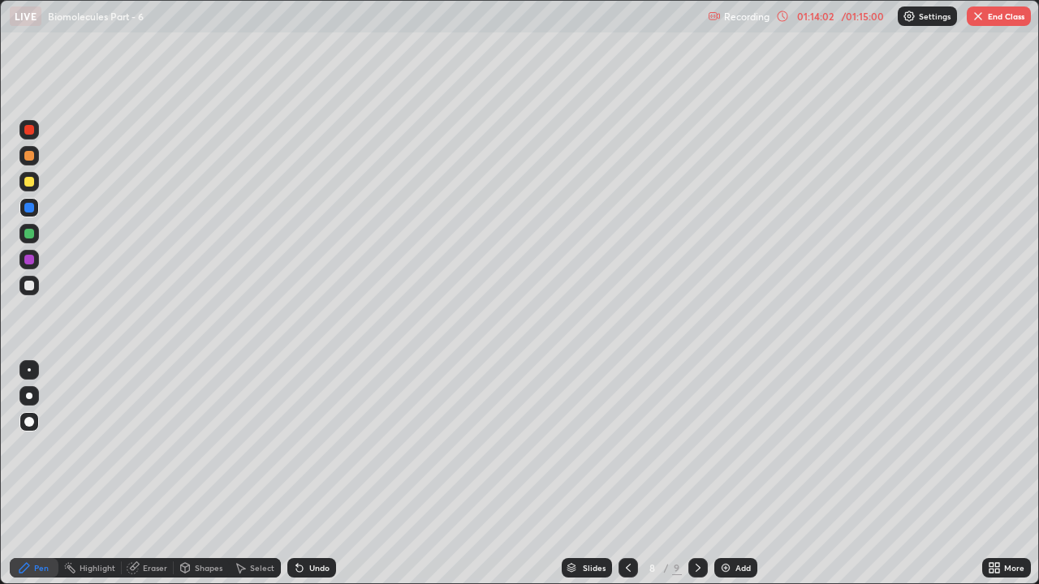
click at [698, 446] on icon at bounding box center [698, 568] width 5 height 8
click at [999, 15] on button "End Class" at bounding box center [999, 15] width 64 height 19
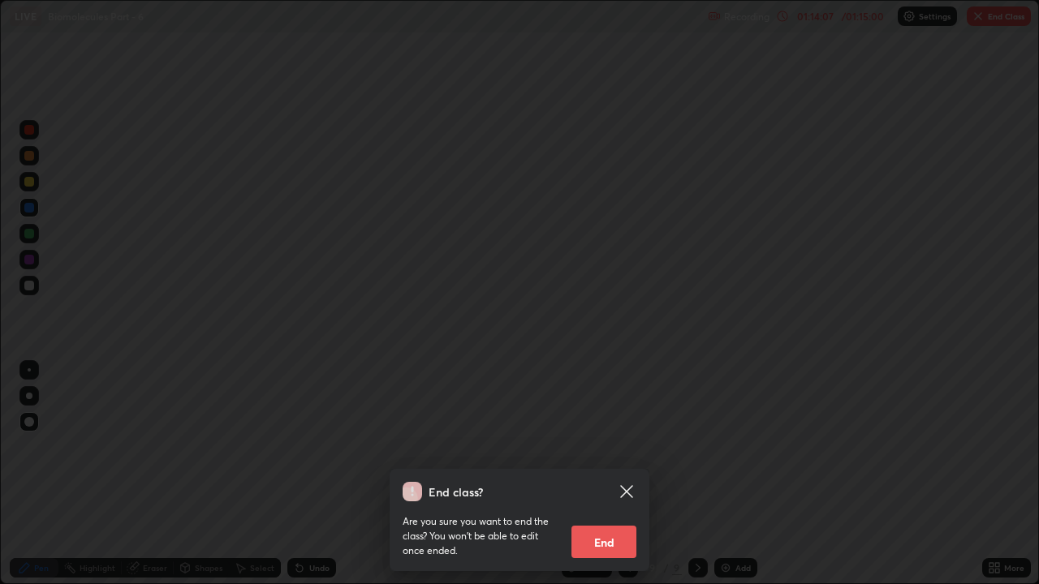
click at [635, 446] on button "End" at bounding box center [603, 542] width 65 height 32
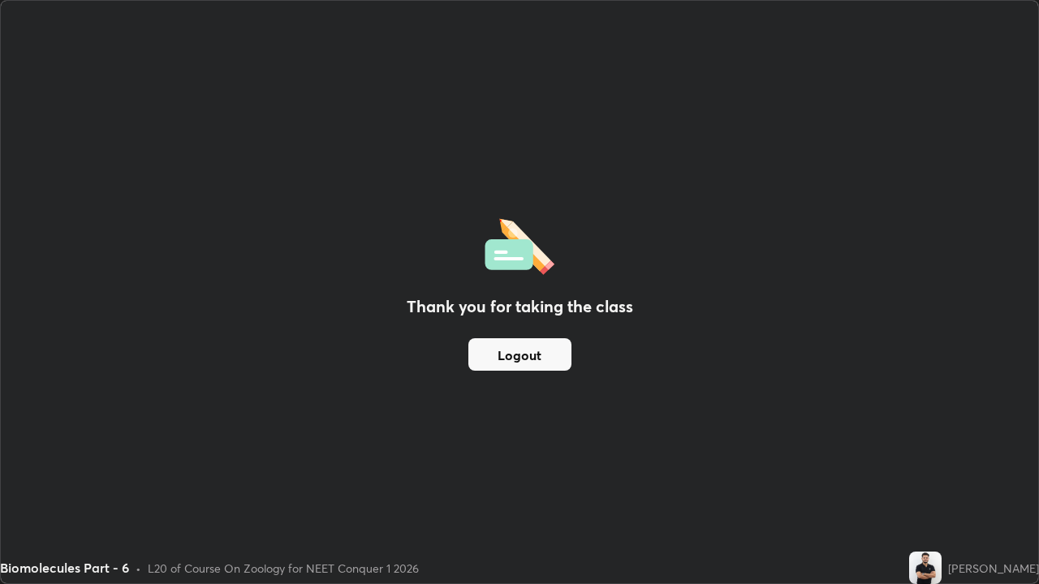
click at [543, 361] on button "Logout" at bounding box center [519, 354] width 103 height 32
